Goal: Communication & Community: Answer question/provide support

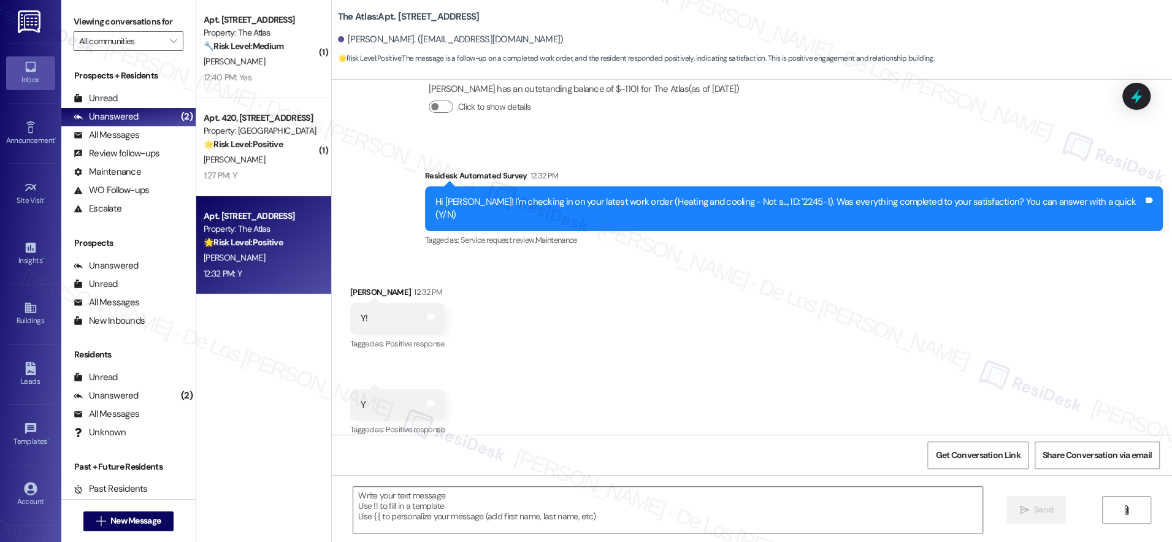
scroll to position [587, 0]
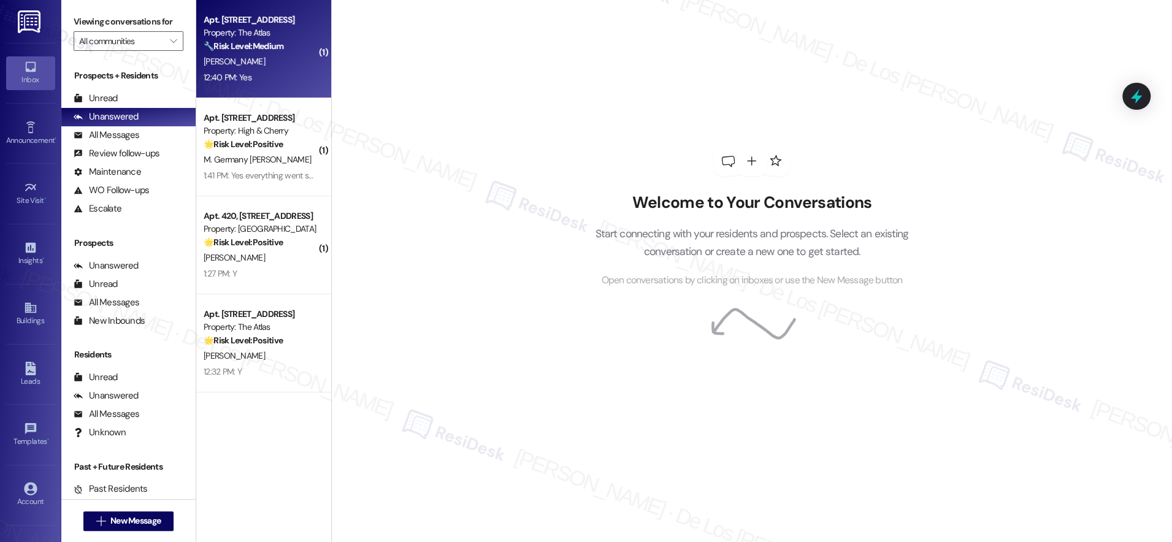
click at [266, 72] on div "12:40 PM: Yes 12:40 PM: Yes" at bounding box center [260, 77] width 116 height 15
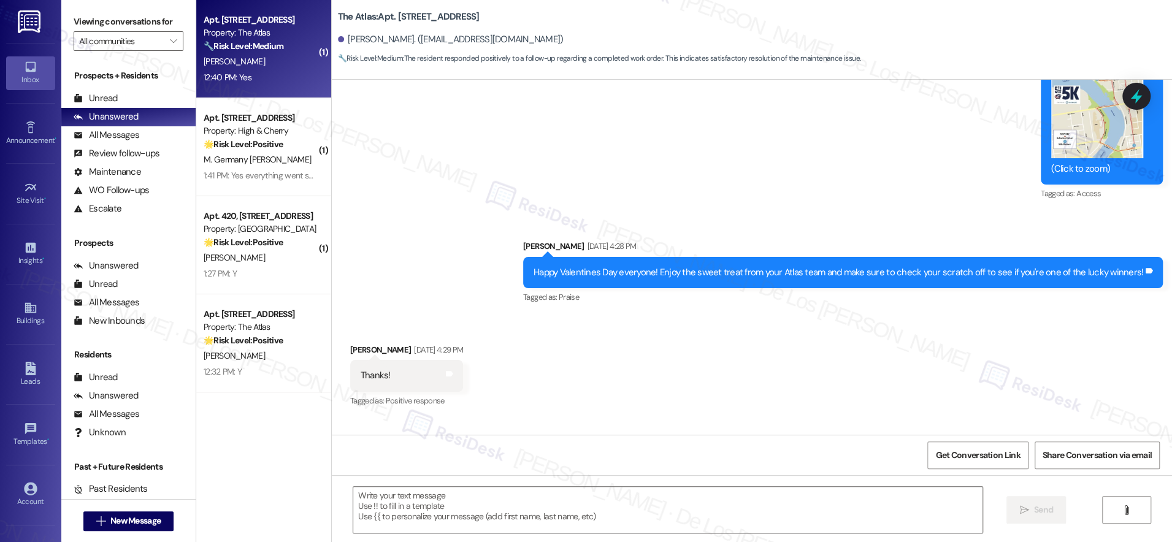
scroll to position [5191, 0]
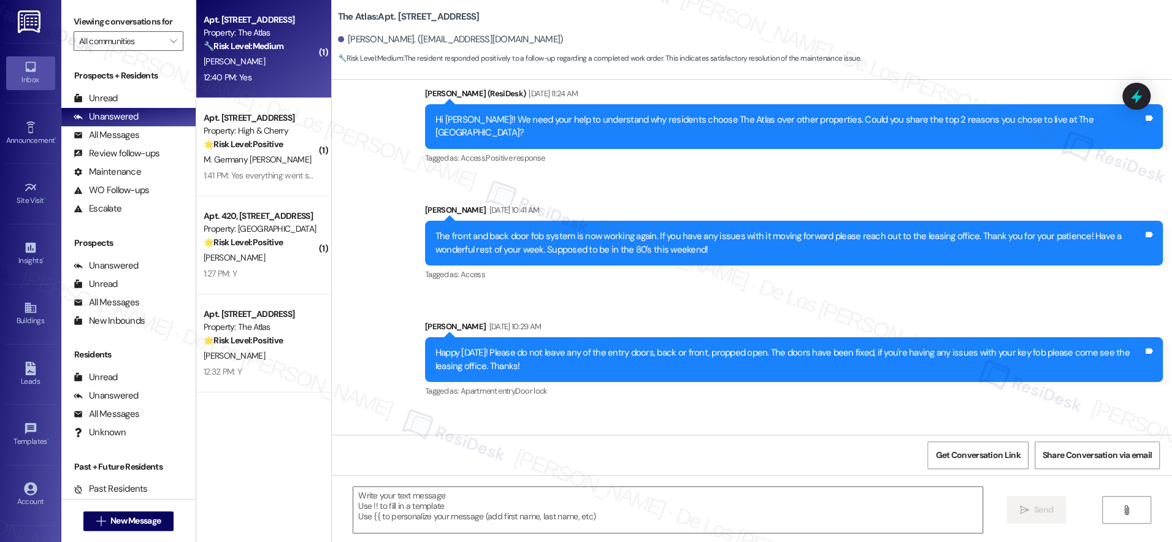
type textarea "Fetching suggested responses. Please feel free to read through the conversation…"
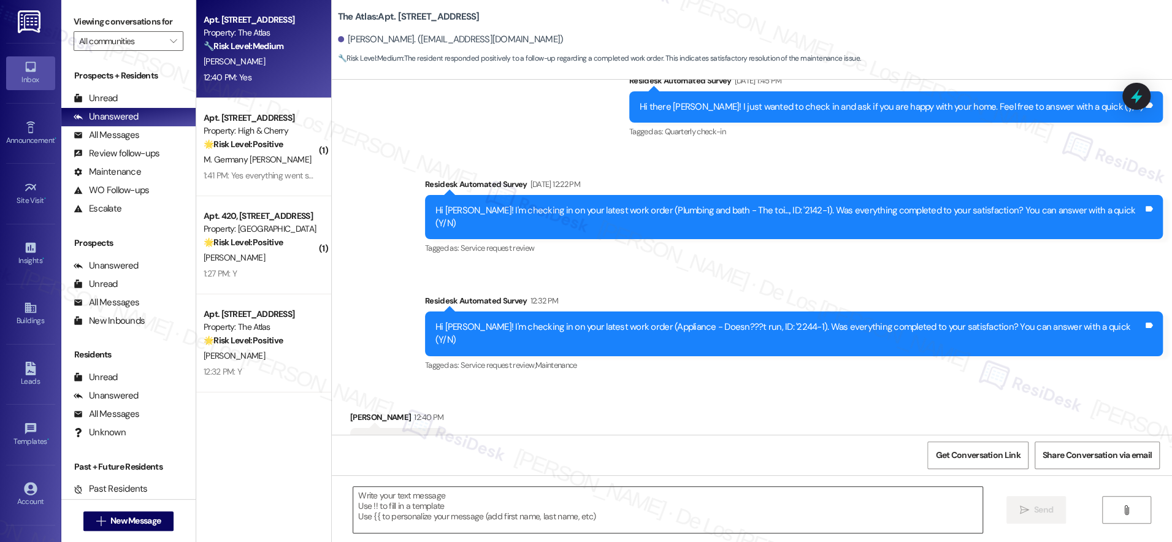
click at [491, 507] on textarea at bounding box center [667, 510] width 629 height 46
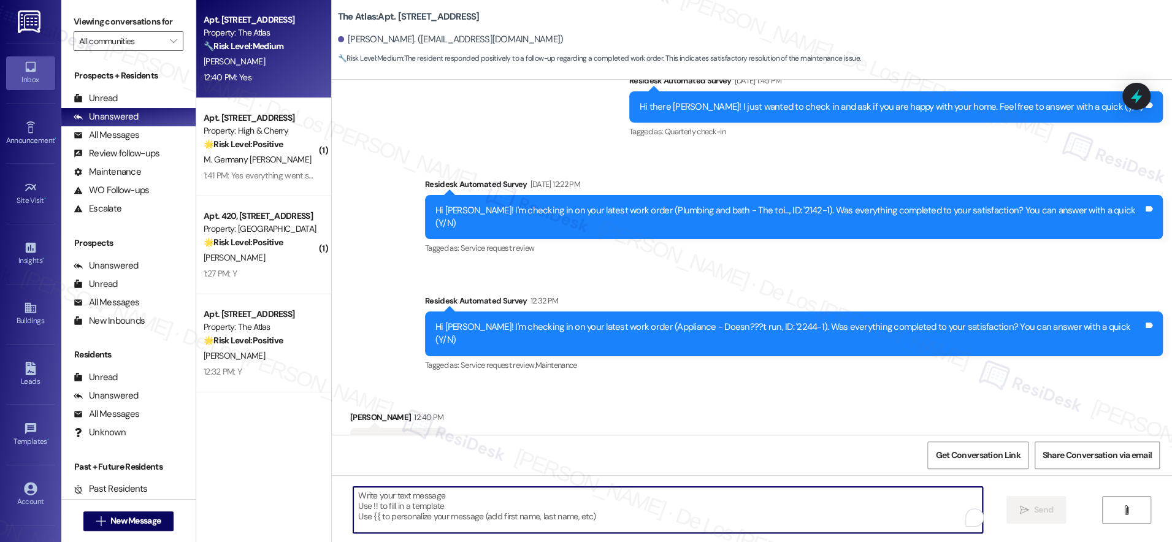
click at [436, 524] on textarea "To enrich screen reader interactions, please activate Accessibility in Grammarl…" at bounding box center [667, 510] width 629 height 46
paste textarea "I'm glad to know you're satisfied with your recent work order. If I may ask..ov…"
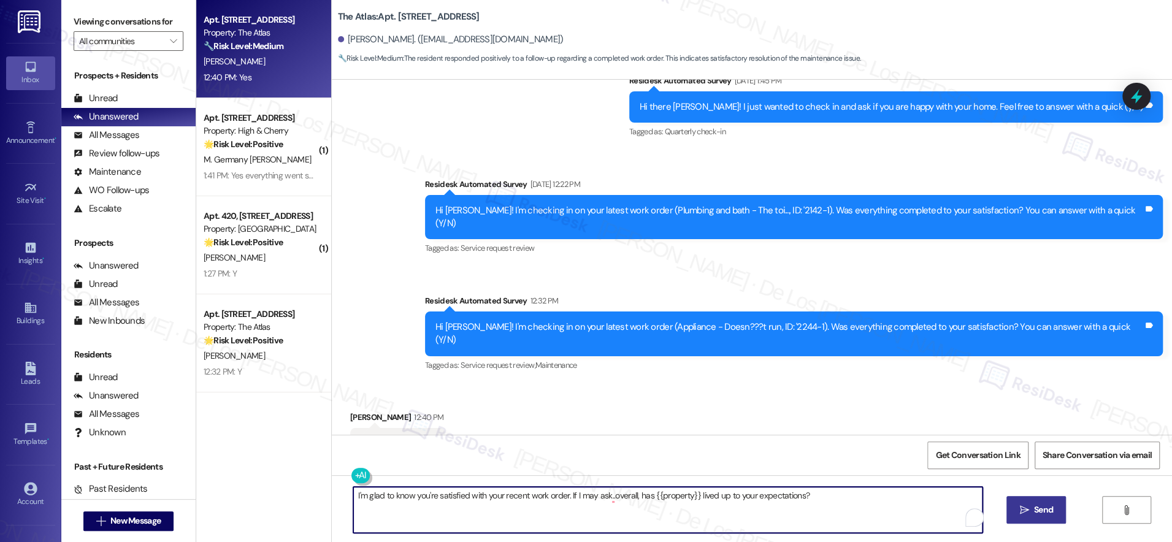
type textarea "I'm glad to know you're satisfied with your recent work order. If I may ask..ov…"
click at [1034, 505] on span "Send" at bounding box center [1043, 510] width 19 height 13
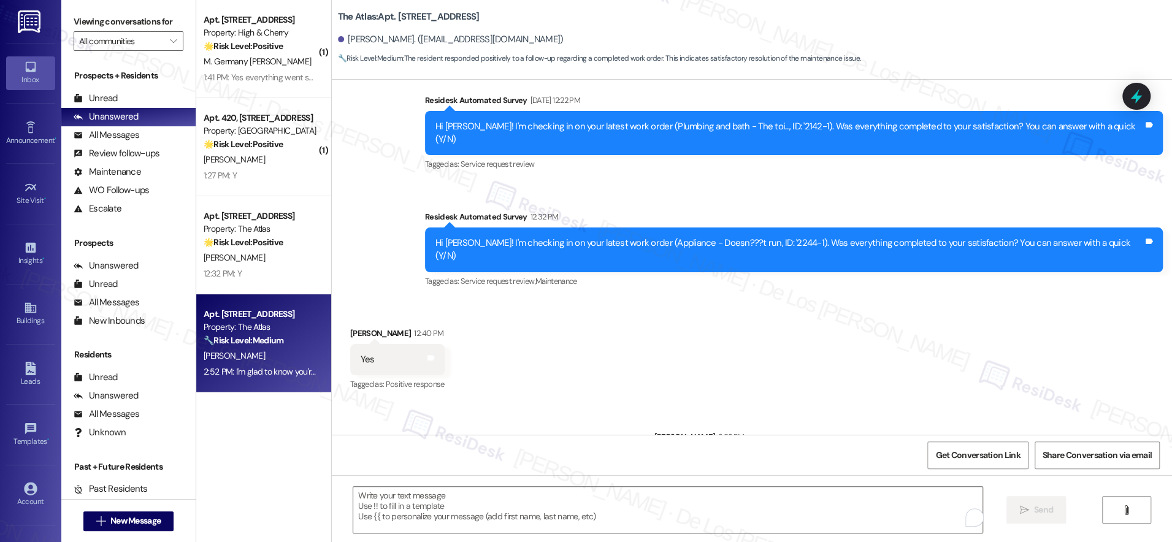
scroll to position [5276, 0]
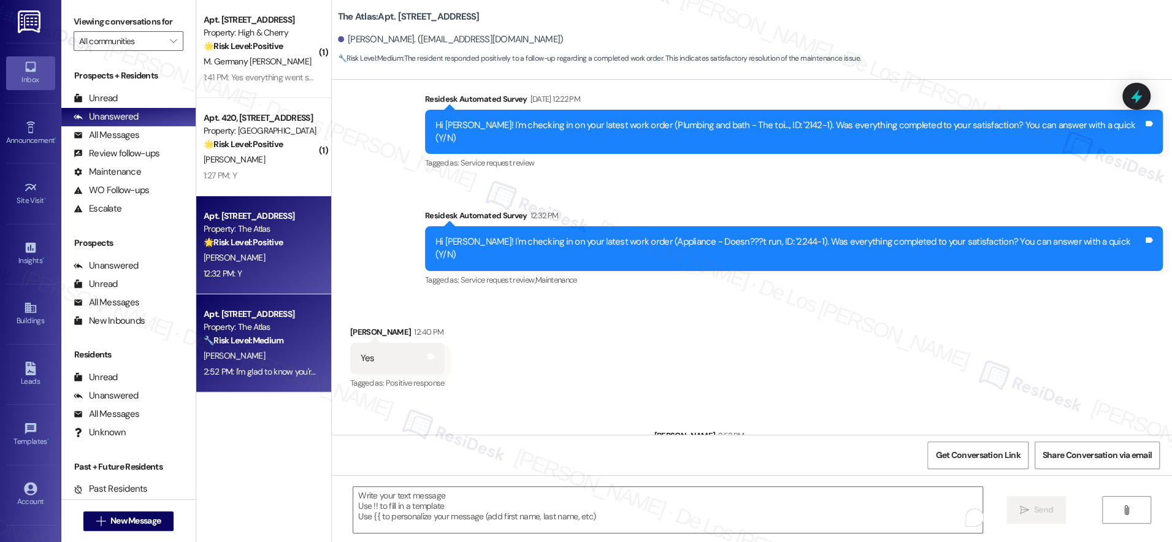
click at [247, 239] on strong "🌟 Risk Level: Positive" at bounding box center [243, 242] width 79 height 11
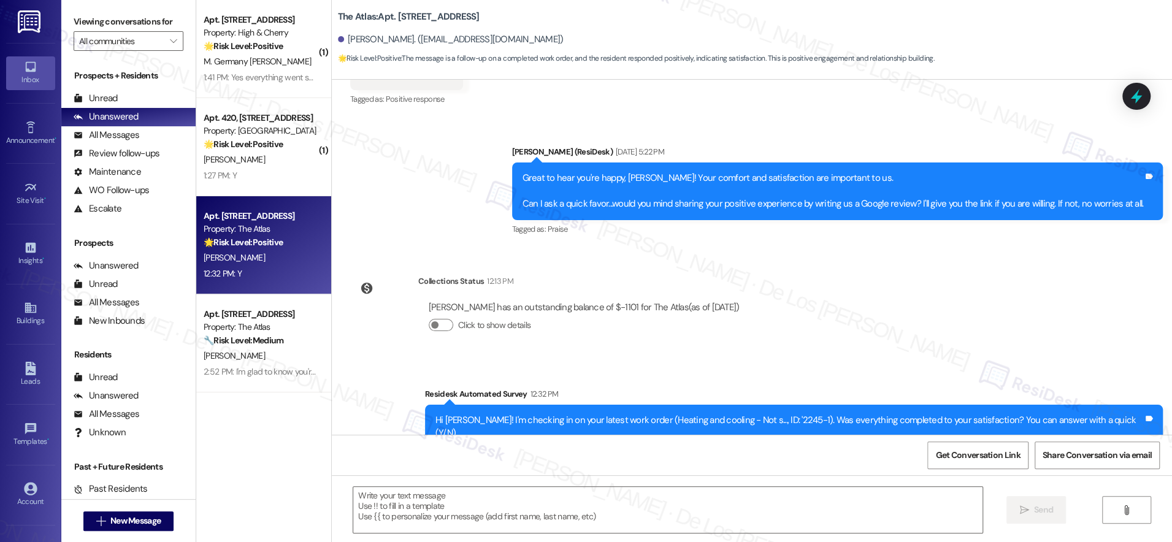
type textarea "Fetching suggested responses. Please feel free to read through the conversation…"
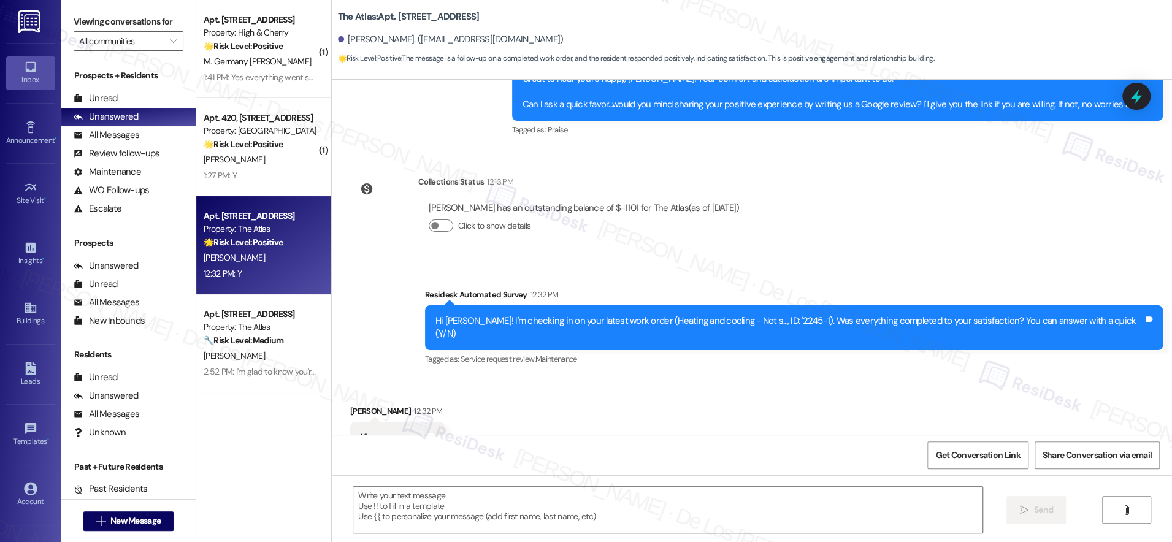
scroll to position [587, 0]
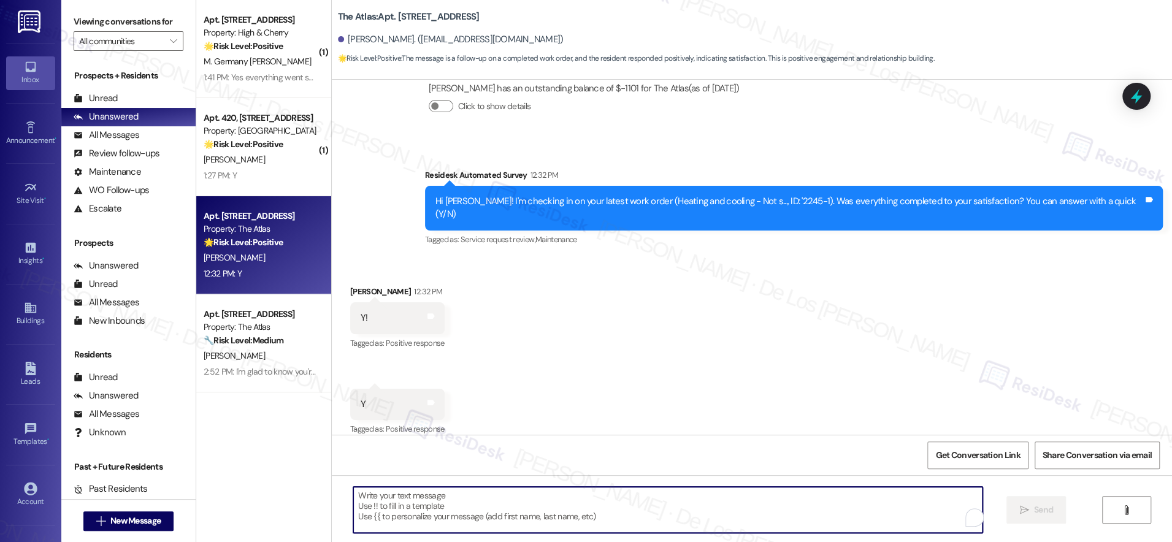
click at [531, 504] on textarea "To enrich screen reader interactions, please activate Accessibility in Grammarl…" at bounding box center [667, 510] width 629 height 46
paste textarea "I'm glad to know you're satisfied with your recent work order. If I may ask..ov…"
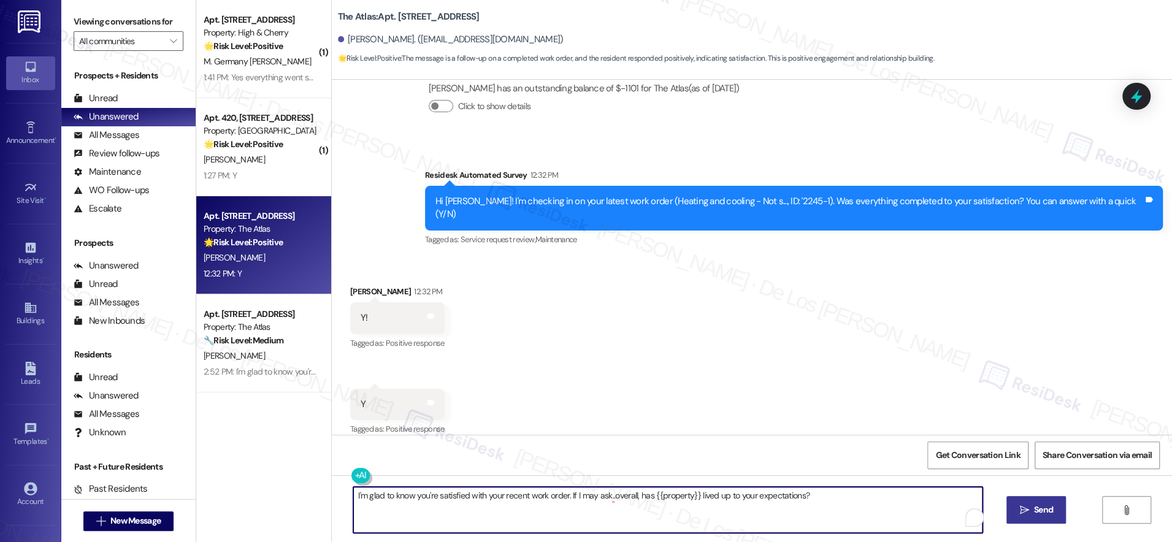
type textarea "I'm glad to know you're satisfied with your recent work order. If I may ask..ov…"
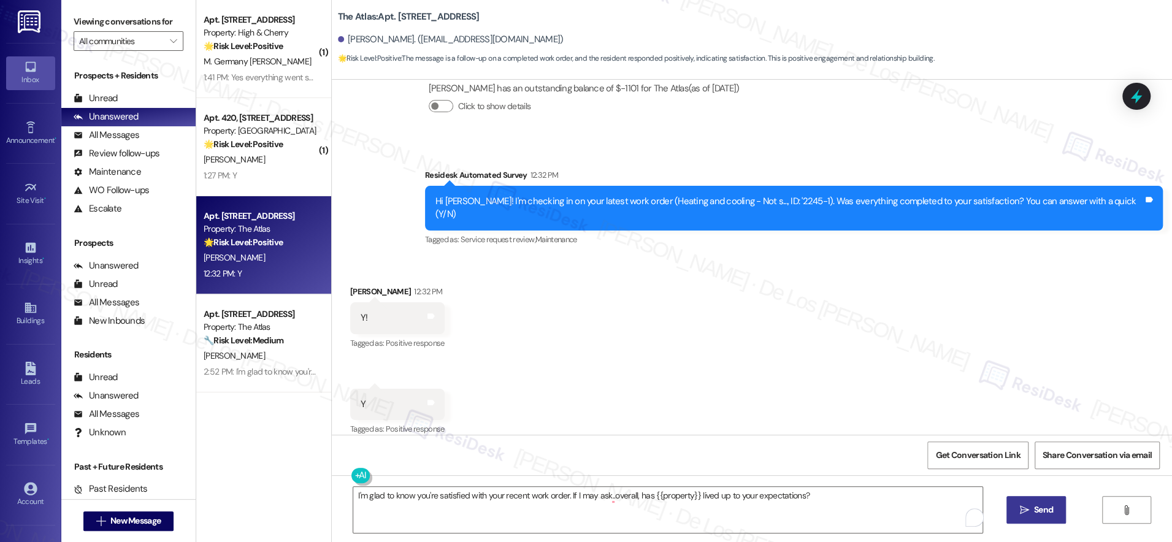
click at [1029, 516] on button " Send" at bounding box center [1036, 510] width 59 height 28
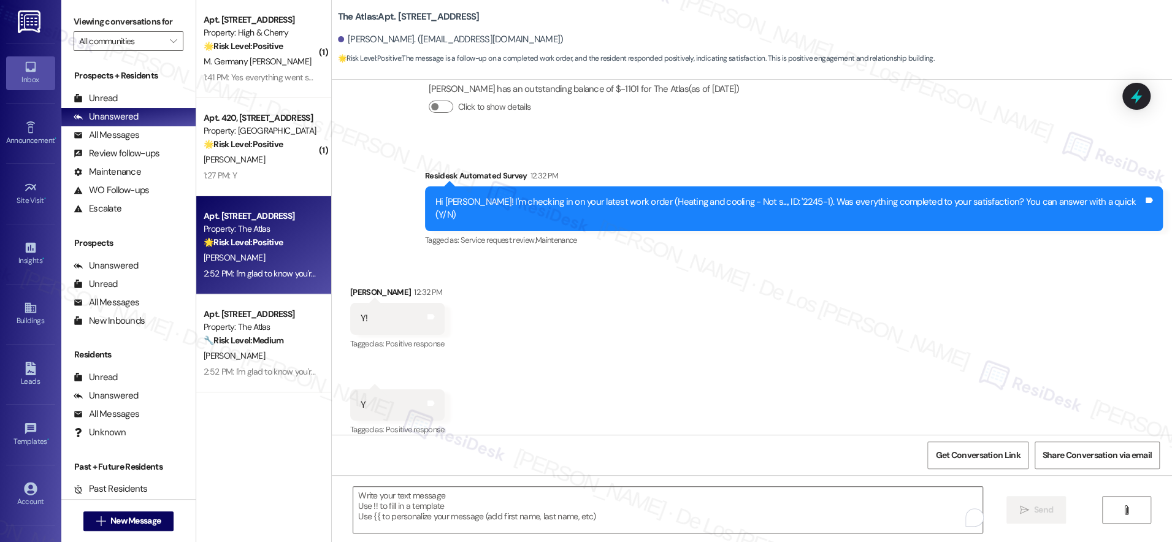
scroll to position [672, 0]
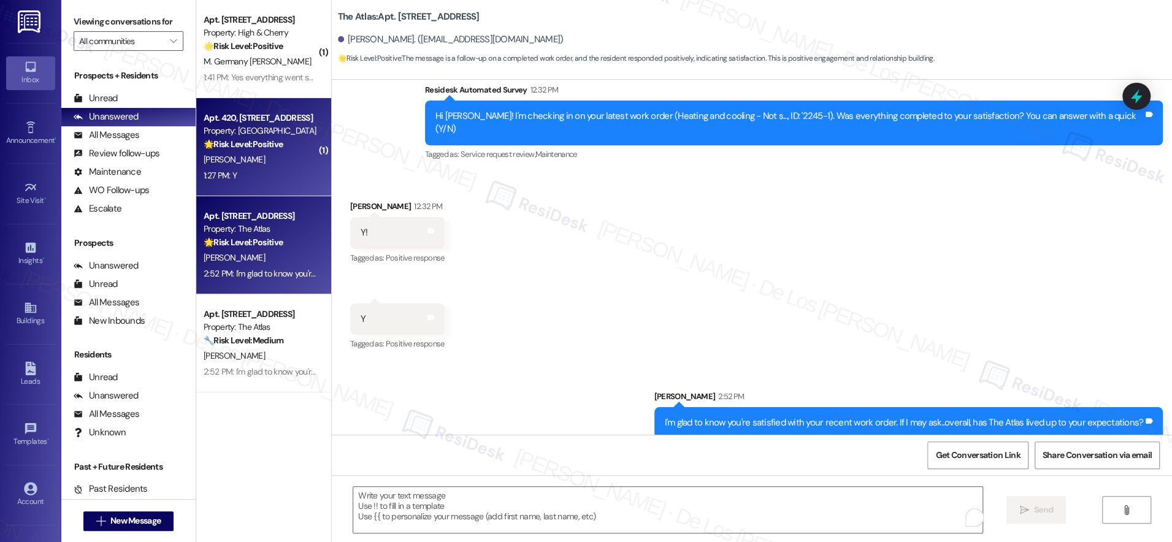
click at [224, 151] on div "Apt. 420, [STREET_ADDRESS] Property: The Lane 🌟 Risk Level: Positive The reside…" at bounding box center [260, 131] width 116 height 42
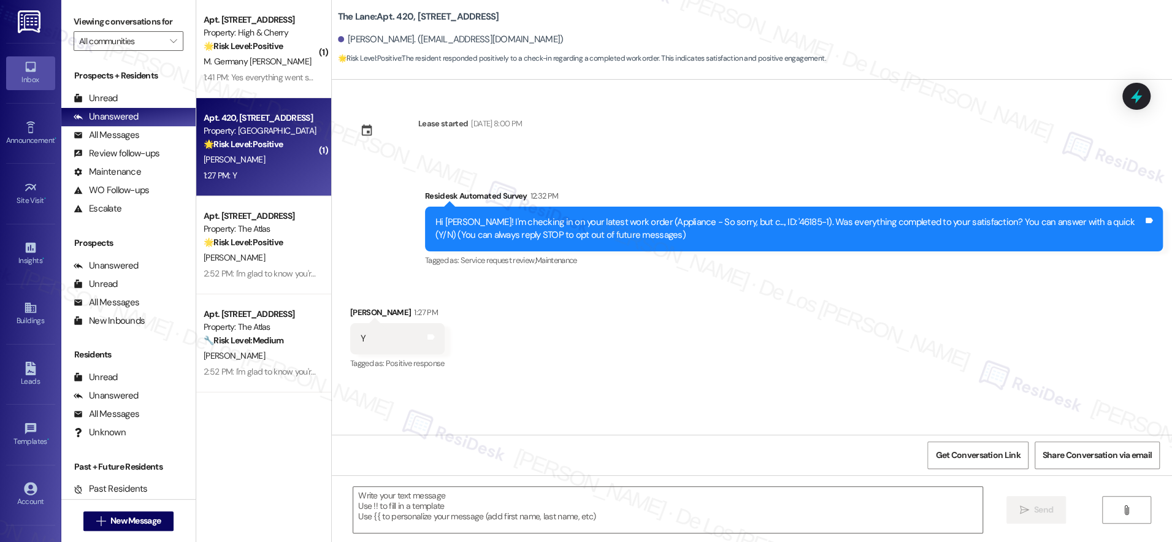
type textarea "Fetching suggested responses. Please feel free to read through the conversation…"
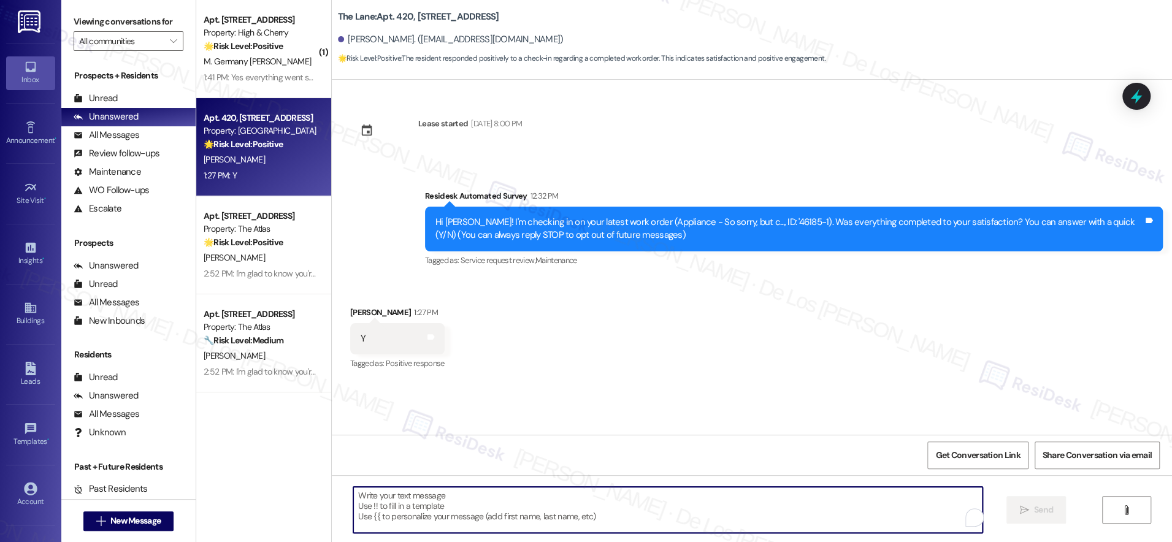
click at [543, 501] on textarea "To enrich screen reader interactions, please activate Accessibility in Grammarl…" at bounding box center [667, 510] width 629 height 46
paste textarea "I'm glad to know you're satisfied with your recent work order. If I may ask..ov…"
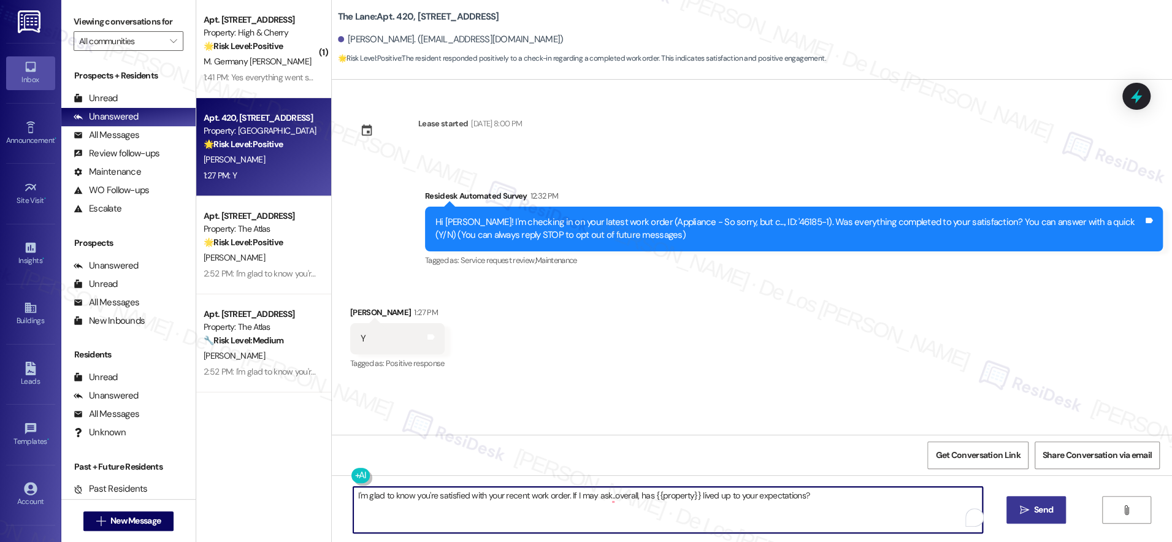
type textarea "I'm glad to know you're satisfied with your recent work order. If I may ask..ov…"
click at [1051, 517] on button " Send" at bounding box center [1036, 510] width 59 height 28
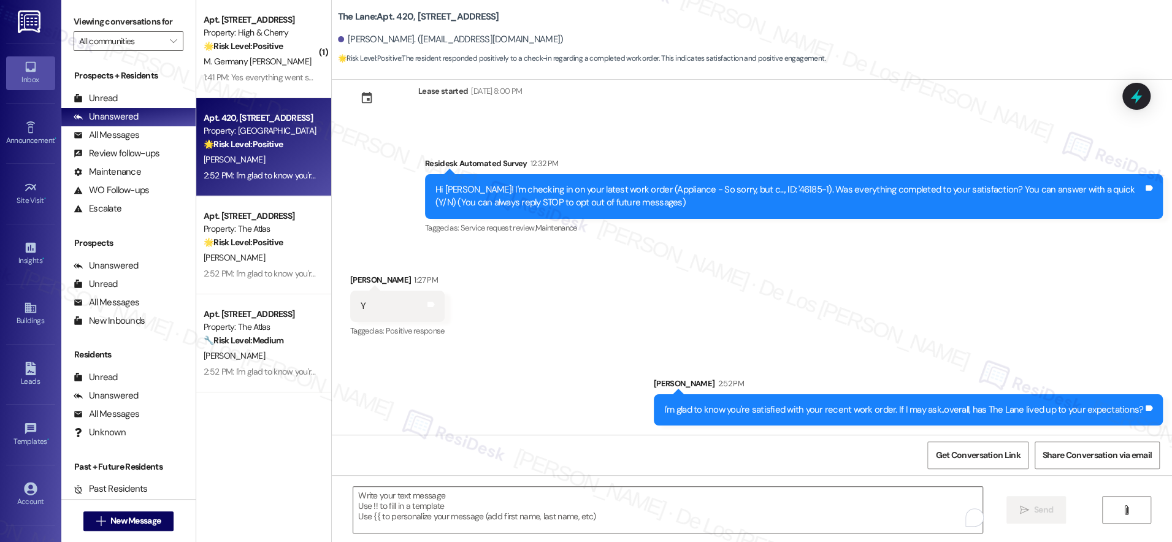
scroll to position [33, 0]
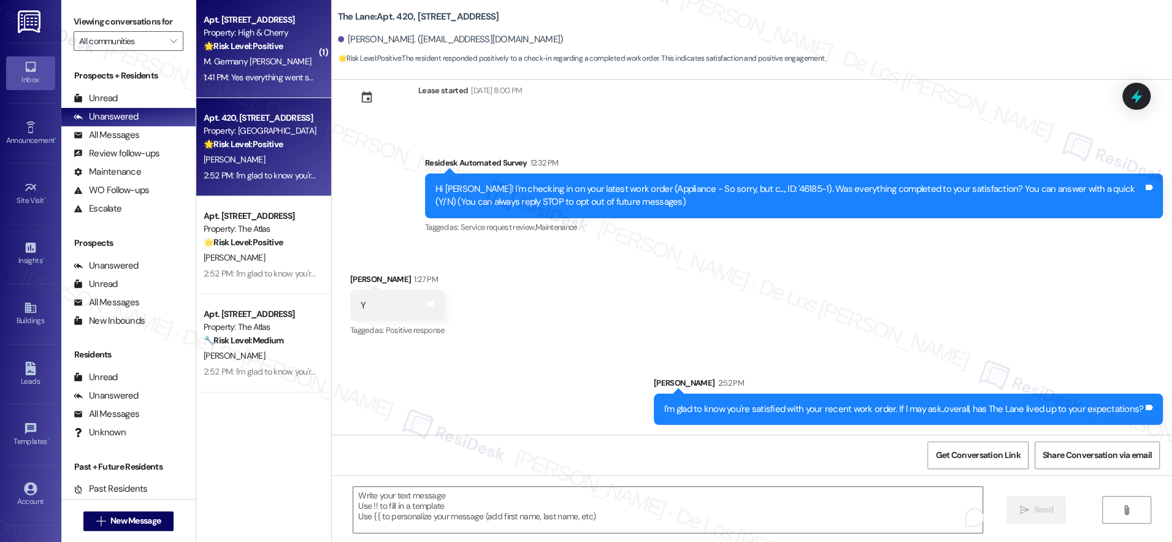
click at [247, 53] on div "Apt. [STREET_ADDRESS] Property: High & Cherry 🌟 Risk Level: Positive The reside…" at bounding box center [260, 33] width 116 height 42
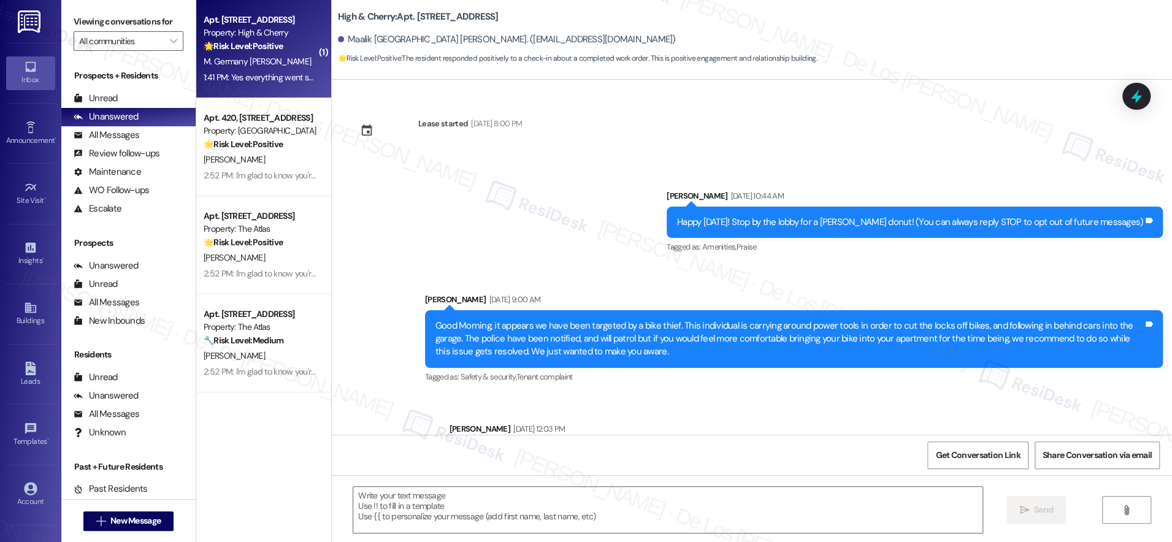
scroll to position [3613, 0]
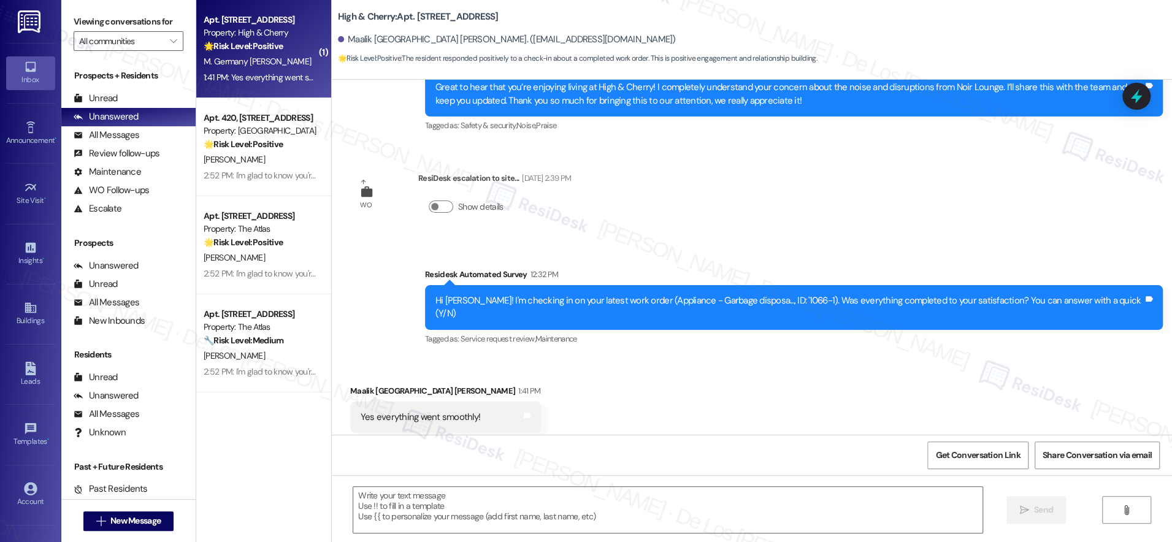
type textarea "Fetching suggested responses. Please feel free to read through the conversation…"
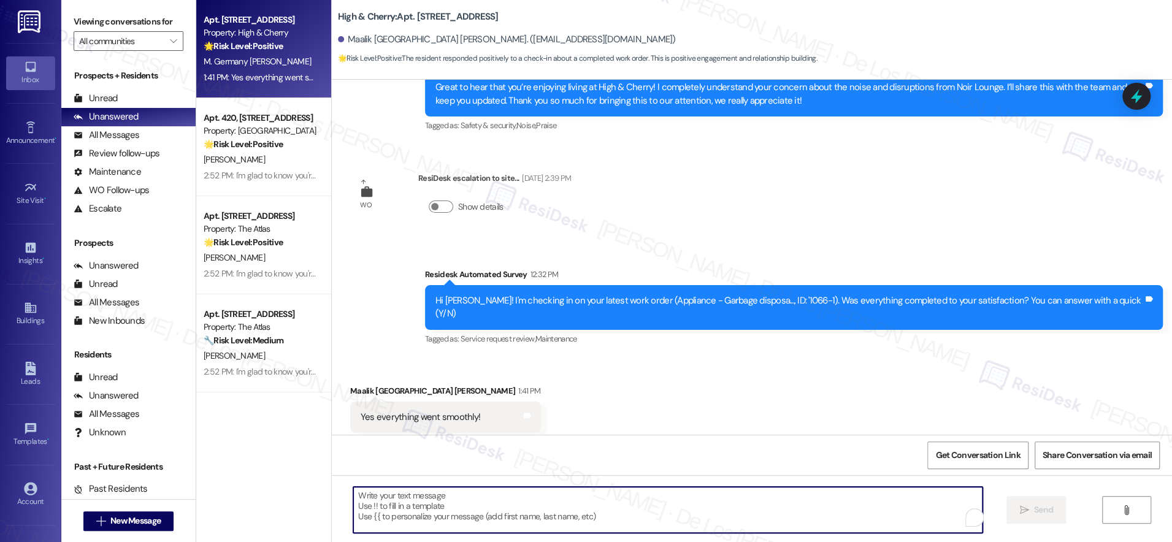
click at [485, 499] on textarea "To enrich screen reader interactions, please activate Accessibility in Grammarl…" at bounding box center [667, 510] width 629 height 46
paste textarea "I'm glad to know you're satisfied with your recent work order. If I may ask..ov…"
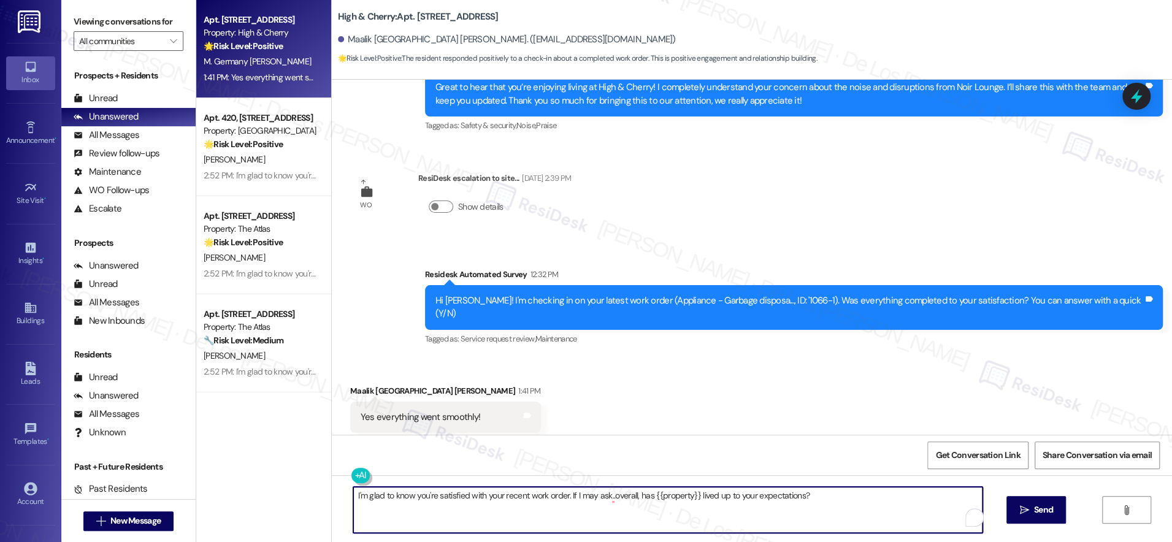
click at [558, 494] on textarea "I'm glad to know you're satisfied with your recent work order. If I may ask..ov…" at bounding box center [667, 510] width 629 height 46
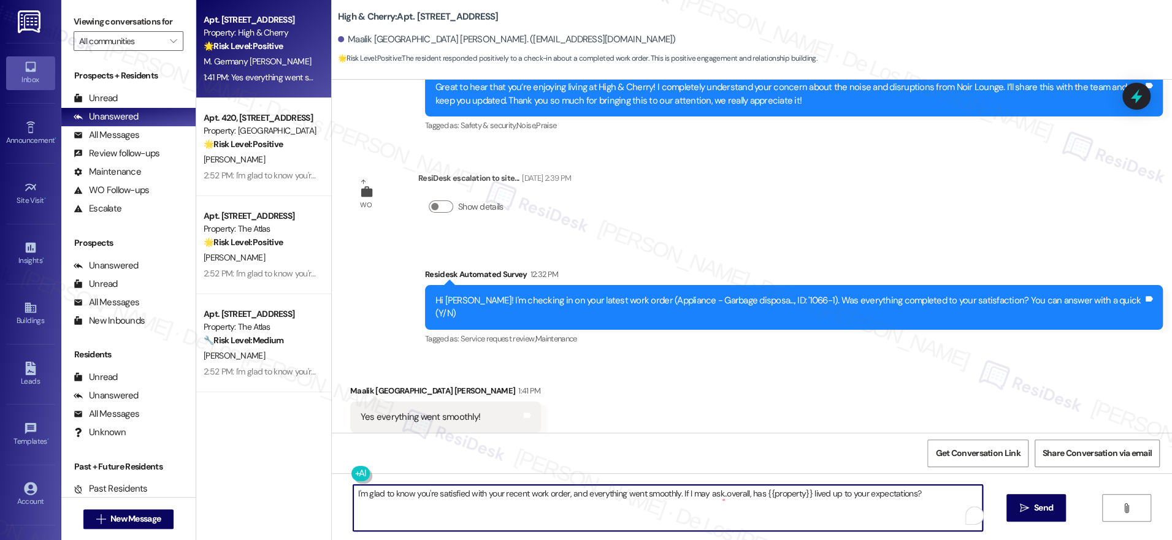
drag, startPoint x: 800, startPoint y: 507, endPoint x: 707, endPoint y: 507, distance: 93.2
click at [799, 507] on textarea "I'm glad to know you're satisfied with your recent work order, and everything w…" at bounding box center [667, 508] width 629 height 46
drag, startPoint x: 675, startPoint y: 494, endPoint x: 935, endPoint y: 519, distance: 261.8
click at [935, 519] on textarea "I'm glad to know you're satisfied with your recent work order, and everything w…" at bounding box center [667, 508] width 629 height 46
paste textarea "Feel free to send us a message if you have feedback or concerns. Enjoy your day!"
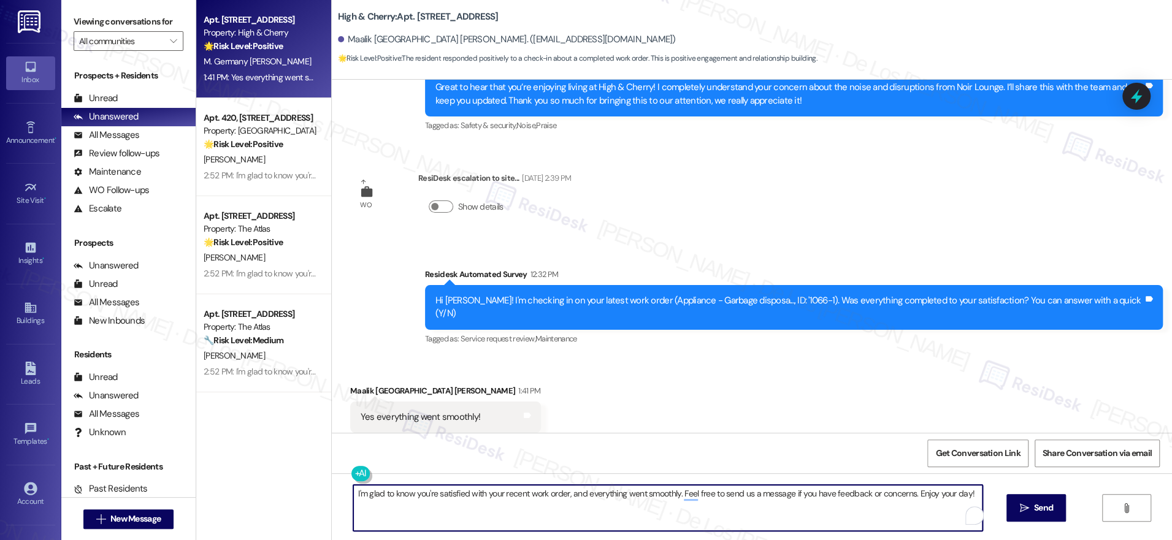
scroll to position [3614, 0]
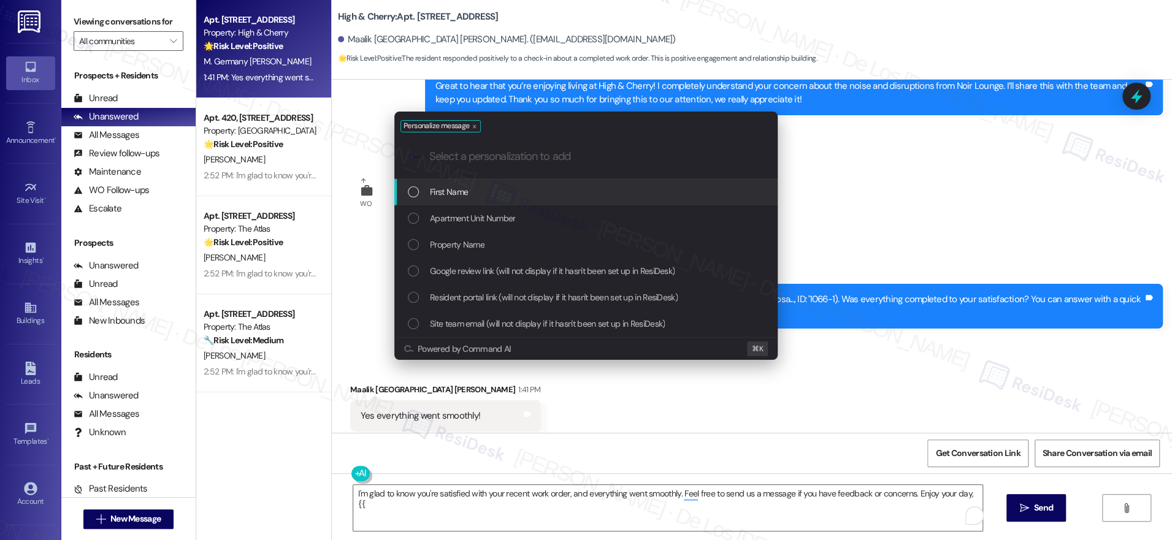
click at [647, 185] on div "First Name" at bounding box center [587, 191] width 359 height 13
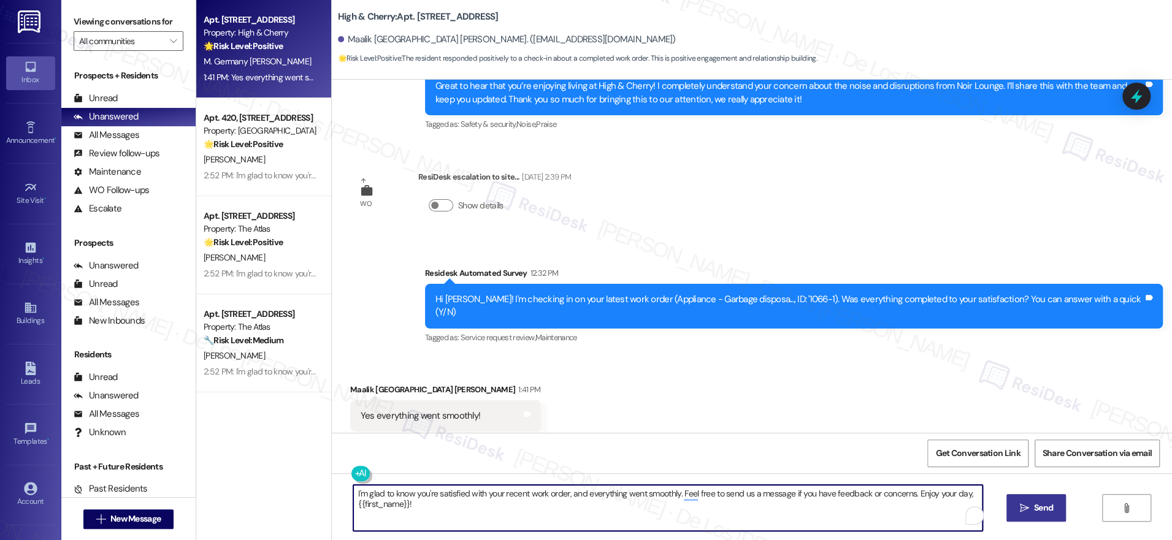
type textarea "I'm glad to know you're satisfied with your recent work order, and everything w…"
click at [1032, 511] on span "Send" at bounding box center [1044, 508] width 24 height 13
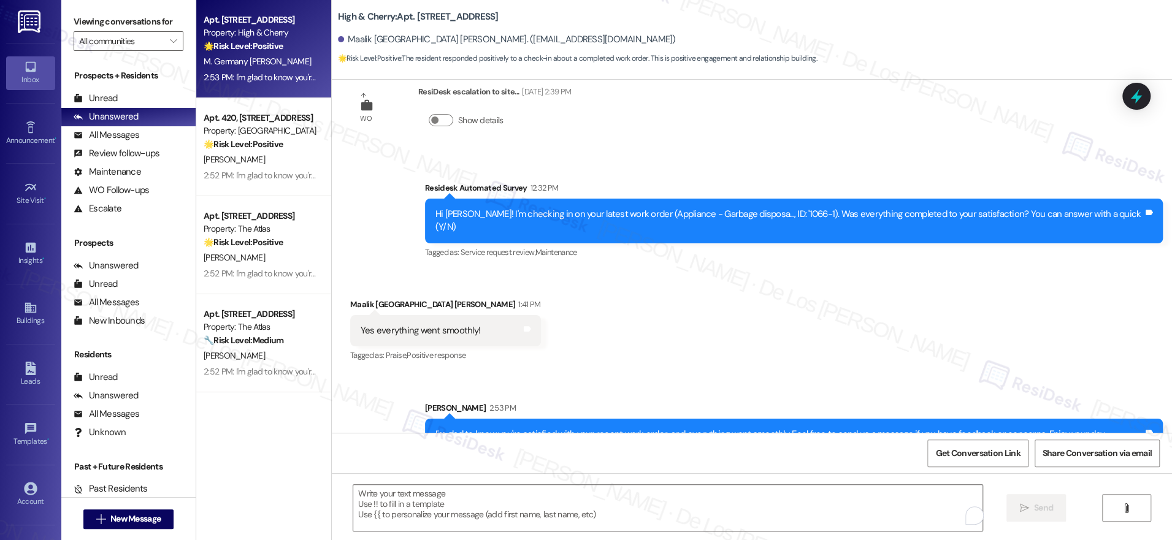
scroll to position [3700, 0]
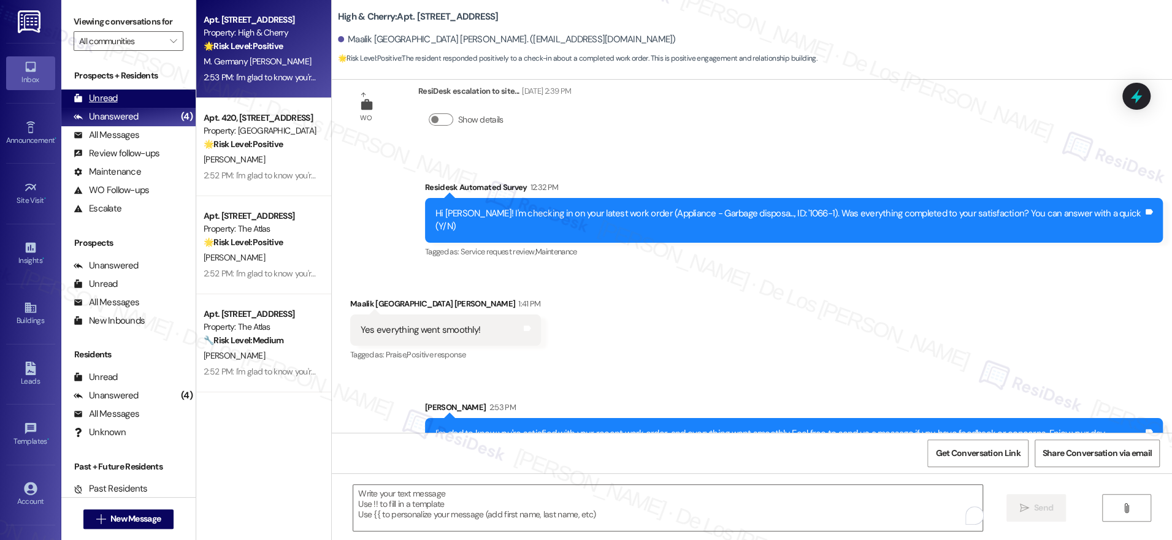
click at [111, 96] on div "Unread" at bounding box center [96, 98] width 44 height 13
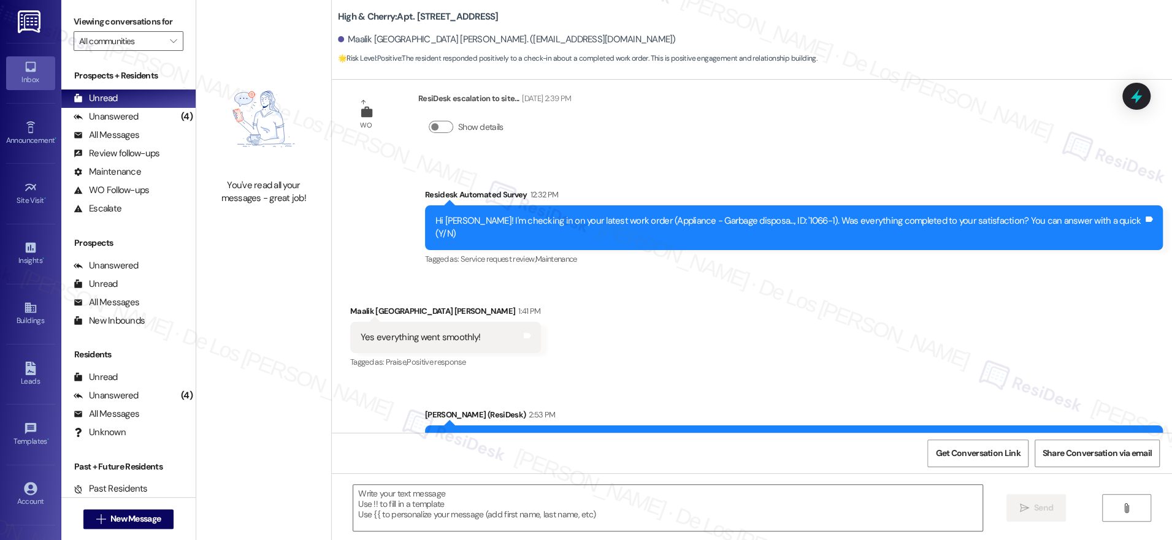
scroll to position [3718, 0]
